Goal: Information Seeking & Learning: Check status

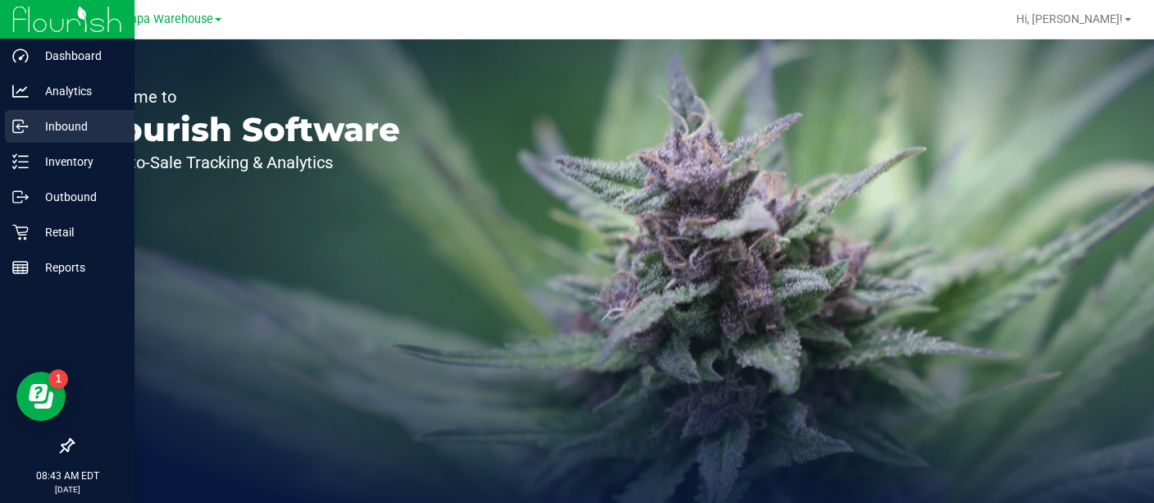
click at [33, 121] on p "Inbound" at bounding box center [78, 126] width 98 height 20
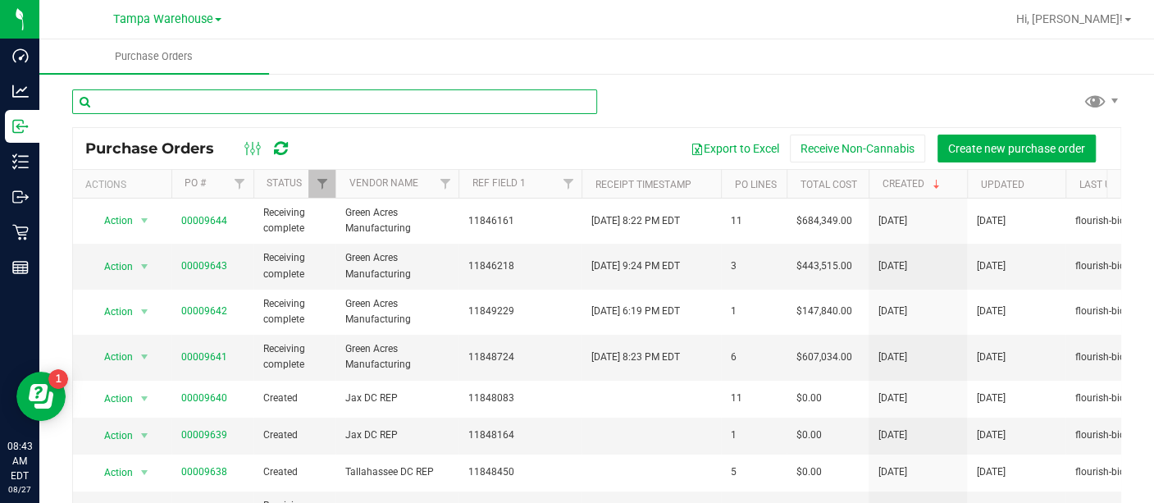
click at [194, 103] on input "text" at bounding box center [334, 101] width 525 height 25
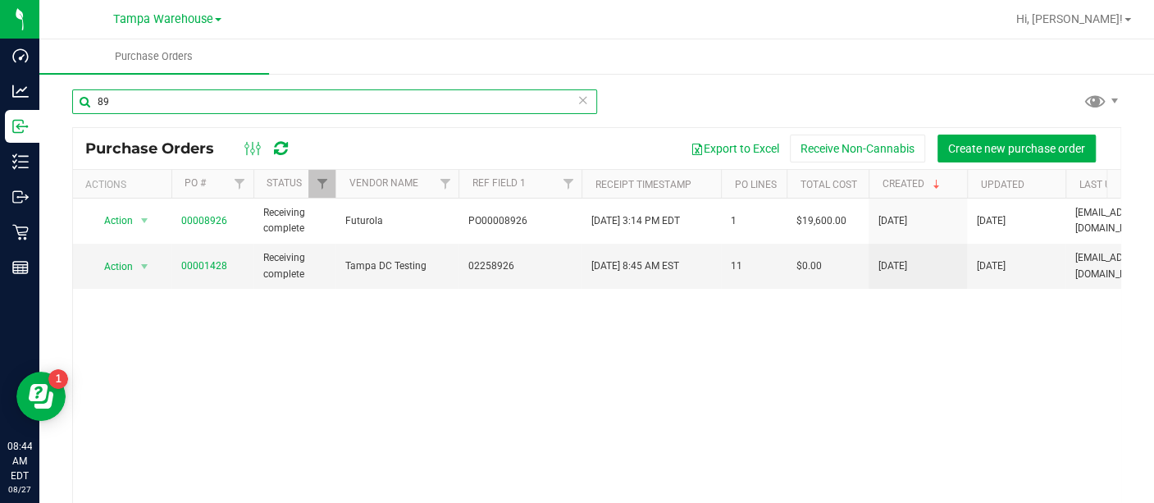
type input "8"
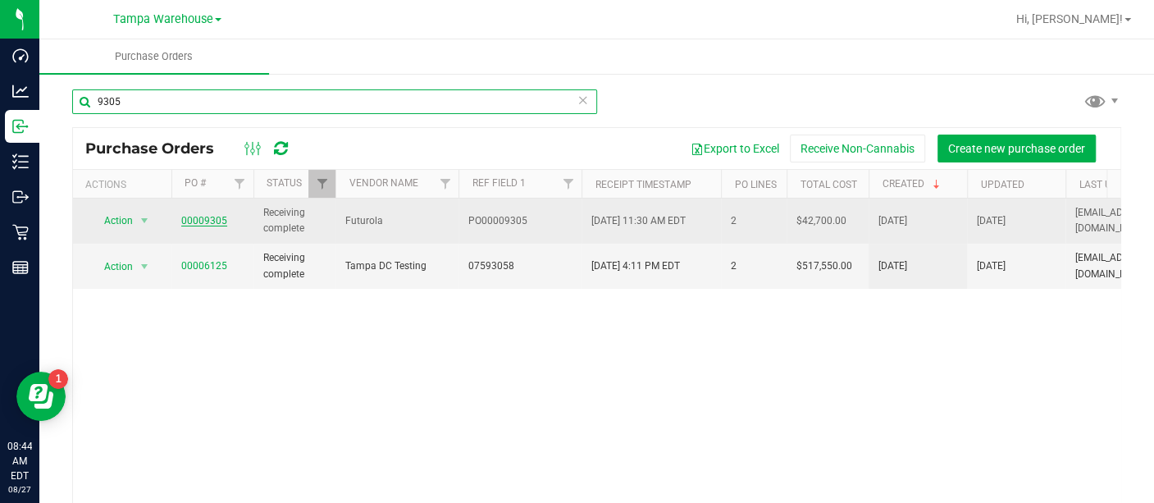
type input "9305"
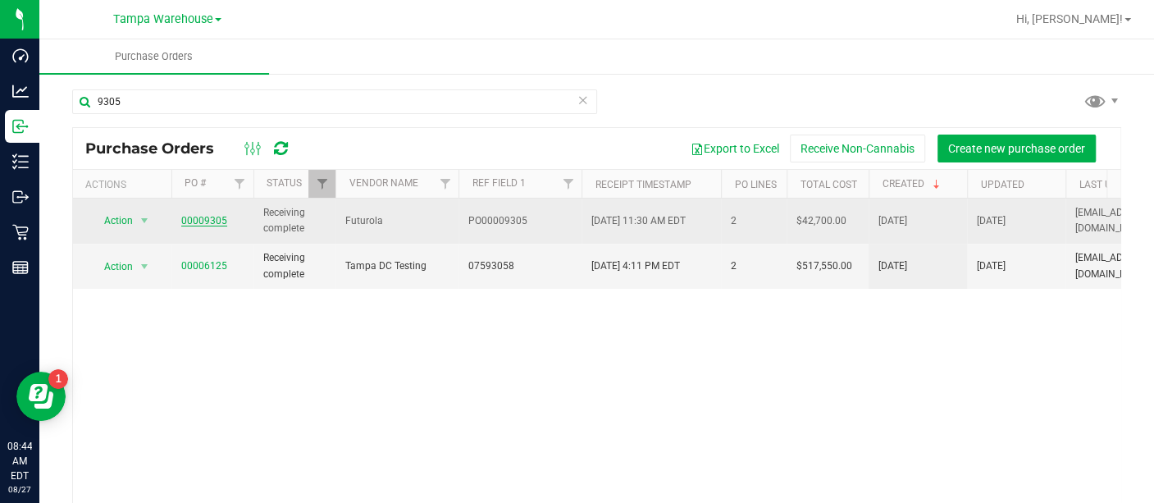
click at [195, 219] on link "00009305" at bounding box center [204, 220] width 46 height 11
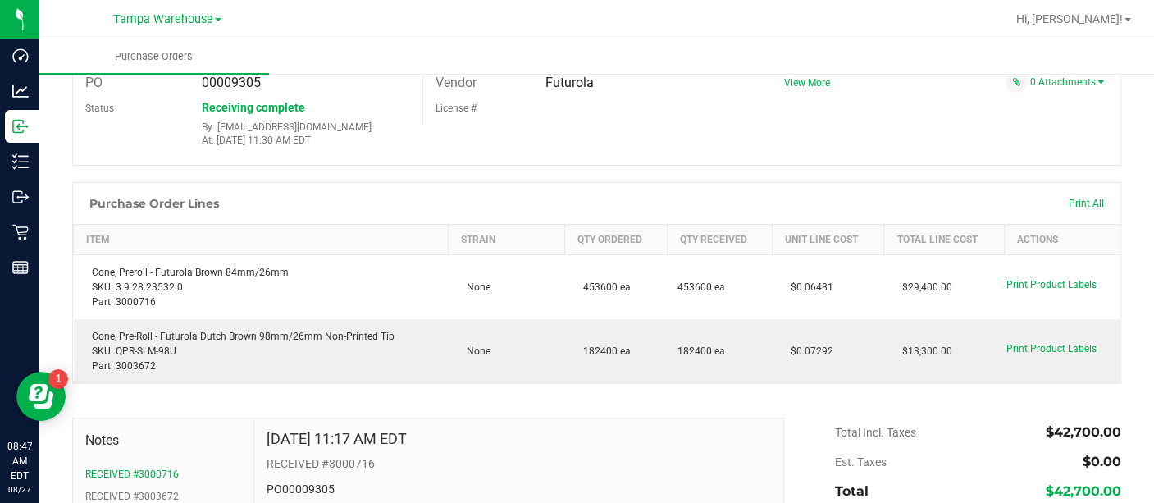
scroll to position [75, 0]
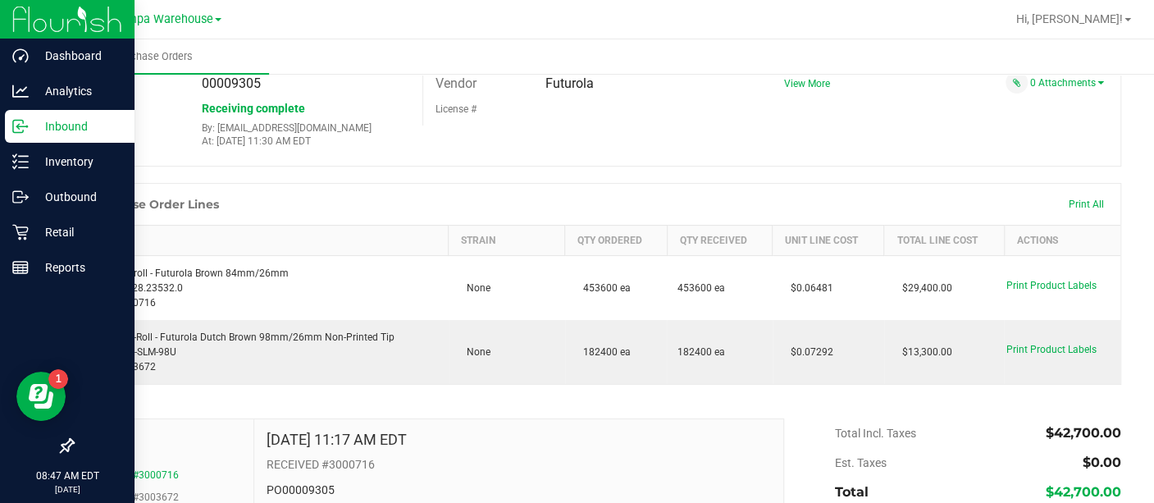
click at [37, 132] on p "Inbound" at bounding box center [78, 126] width 98 height 20
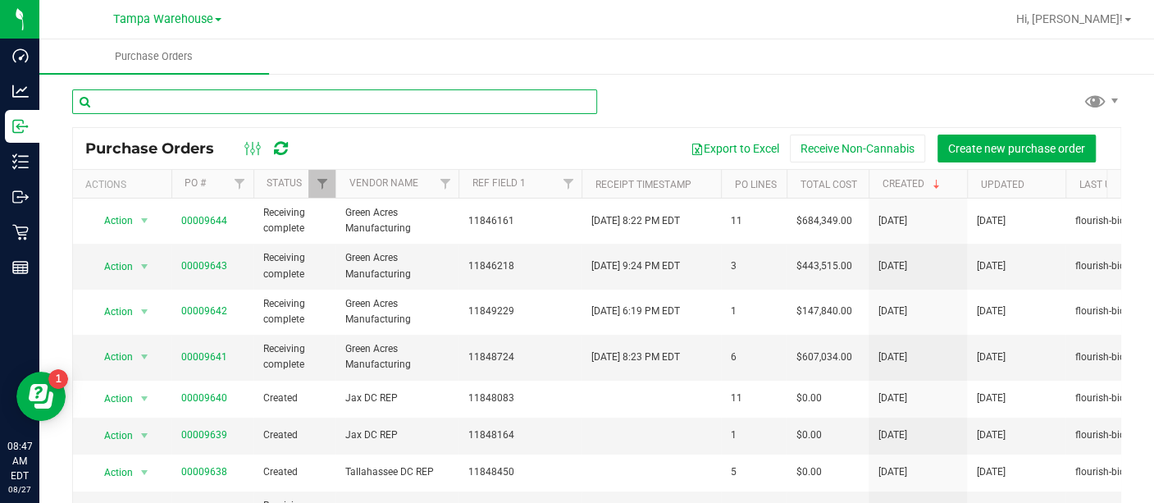
click at [206, 100] on input "text" at bounding box center [334, 101] width 525 height 25
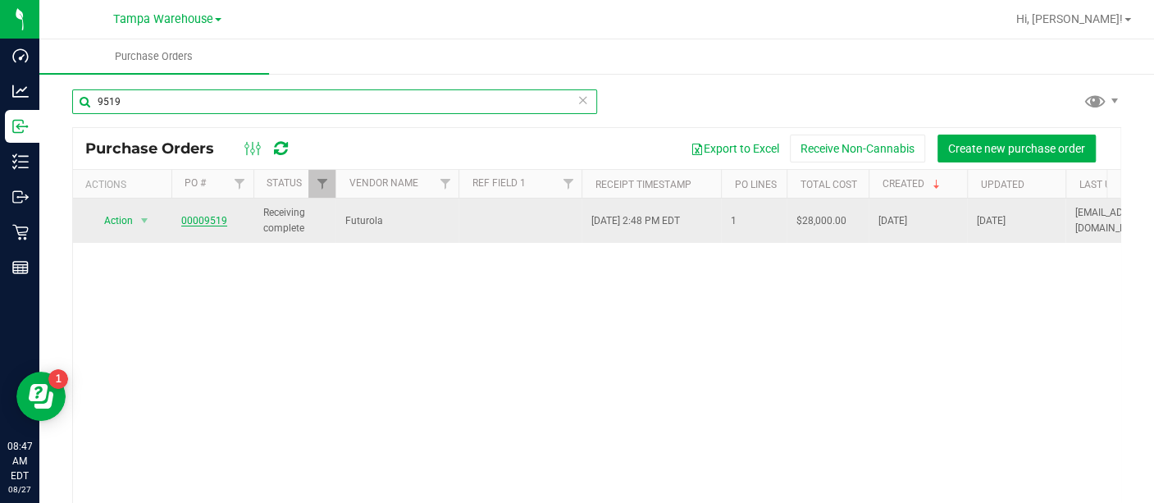
type input "9519"
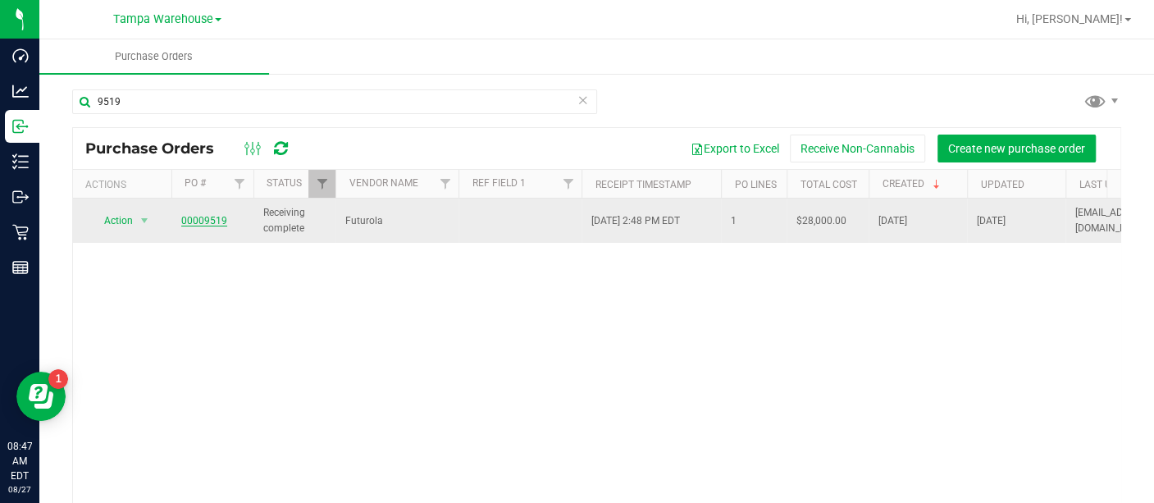
click at [198, 217] on link "00009519" at bounding box center [204, 220] width 46 height 11
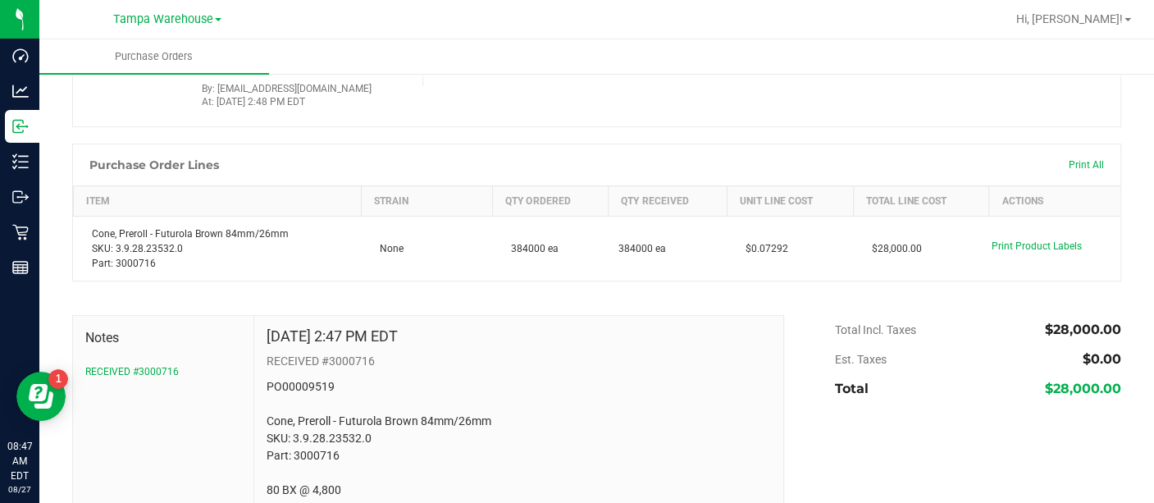
scroll to position [174, 0]
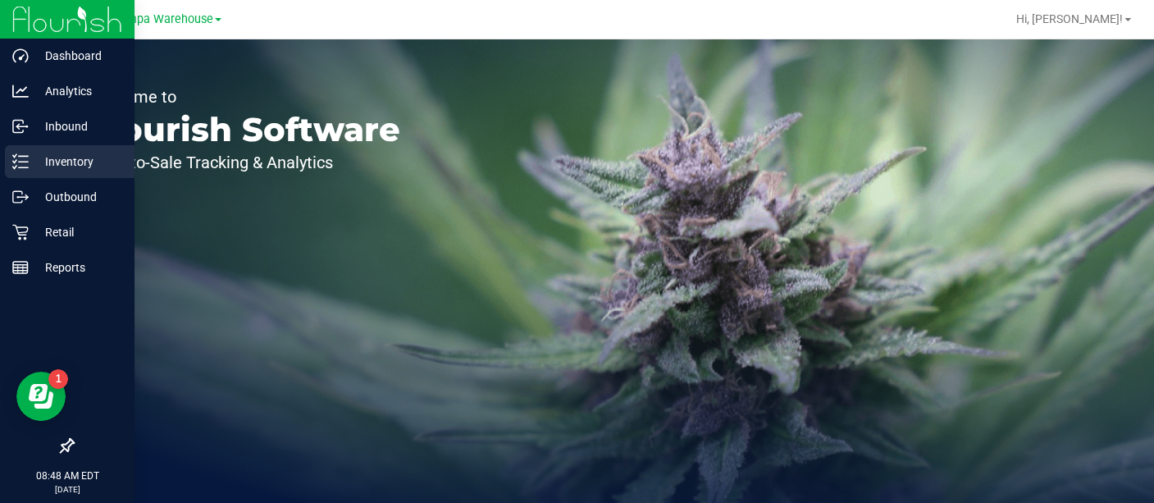
click at [45, 153] on p "Inventory" at bounding box center [78, 162] width 98 height 20
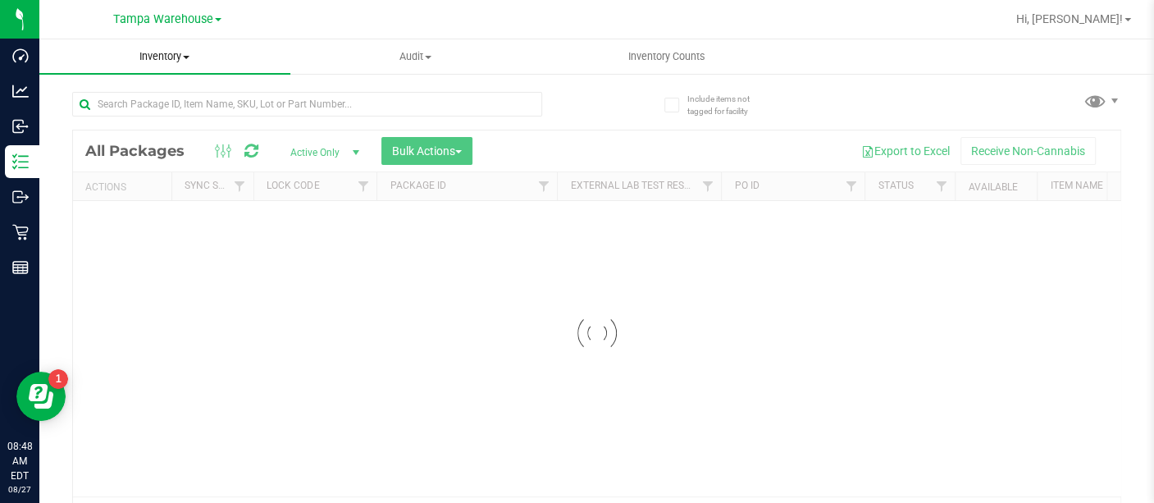
click at [165, 49] on span "Inventory" at bounding box center [164, 56] width 251 height 15
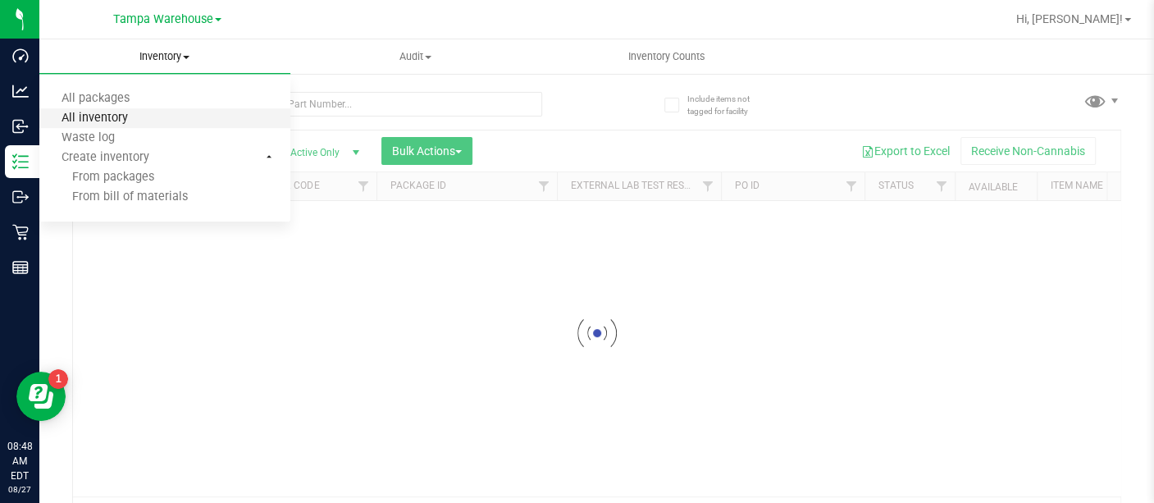
click at [139, 113] on span "All inventory" at bounding box center [94, 119] width 111 height 14
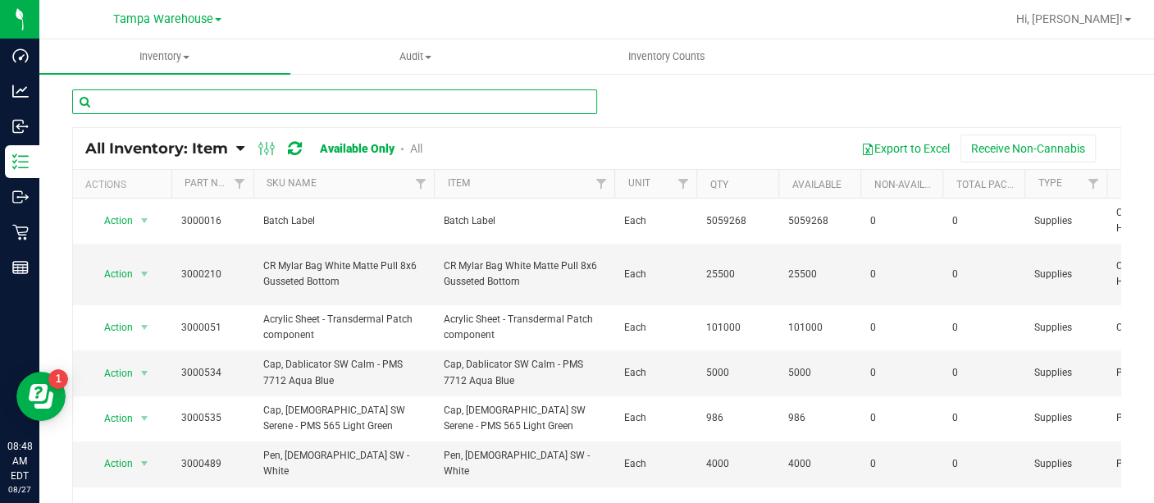
click at [185, 97] on input "text" at bounding box center [334, 101] width 525 height 25
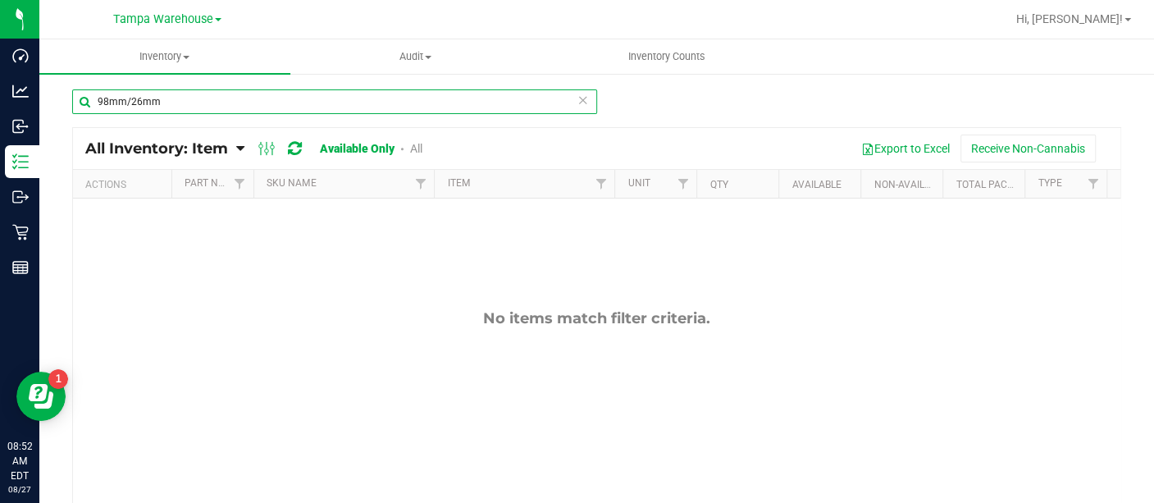
click at [281, 104] on input "98mm/26mm" at bounding box center [334, 101] width 525 height 25
type input "3003672"
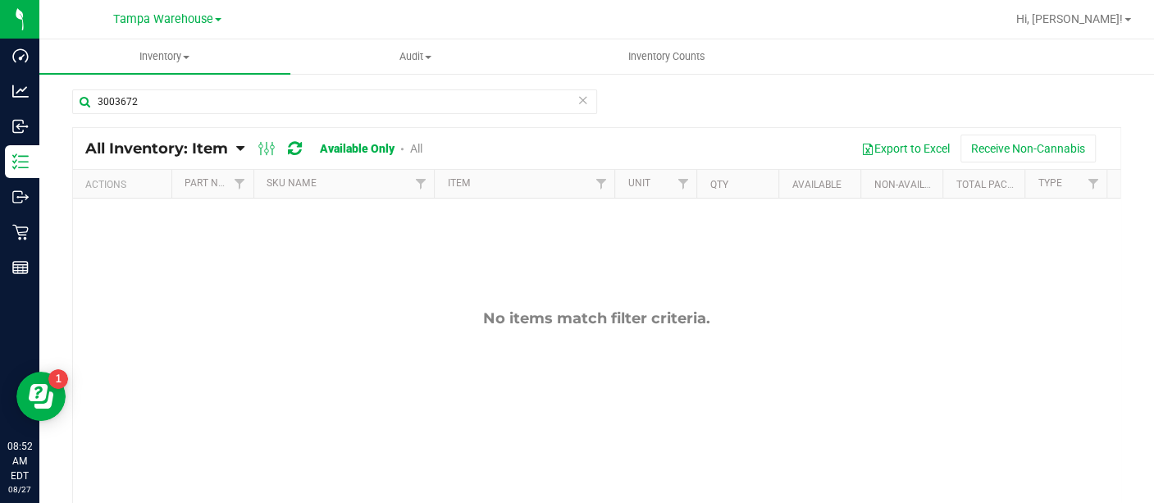
click at [235, 156] on link "All Inventory: Item" at bounding box center [160, 148] width 151 height 18
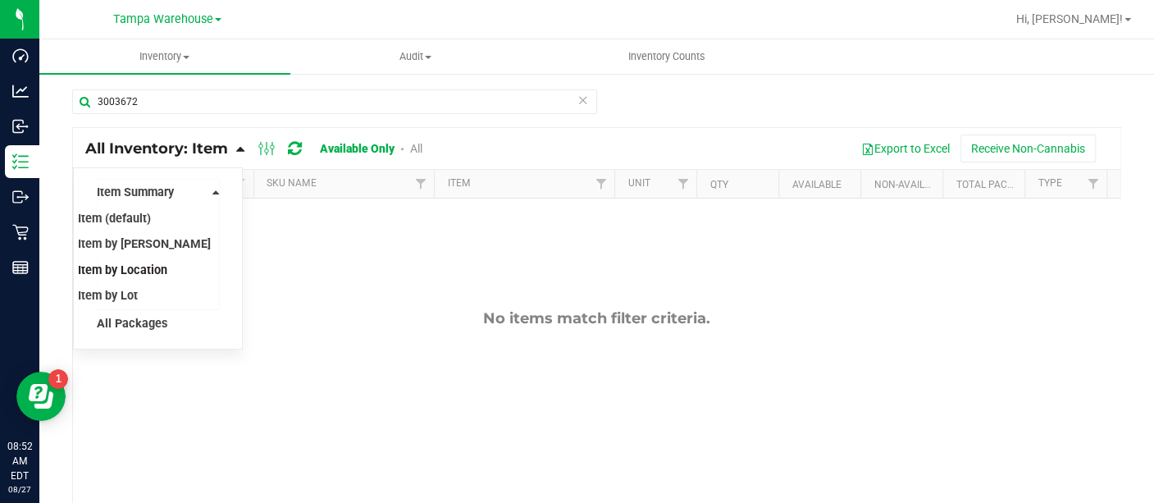
click at [145, 271] on span "Item by Location" at bounding box center [122, 270] width 89 height 14
